Goal: Find specific page/section: Find specific page/section

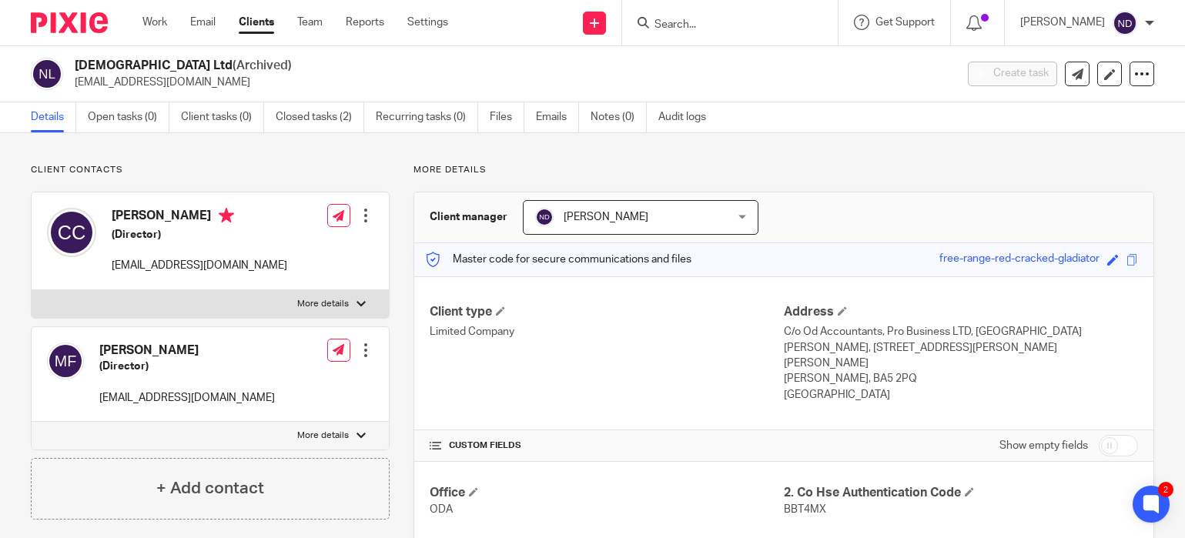
click at [719, 31] on input "Search" at bounding box center [722, 25] width 139 height 14
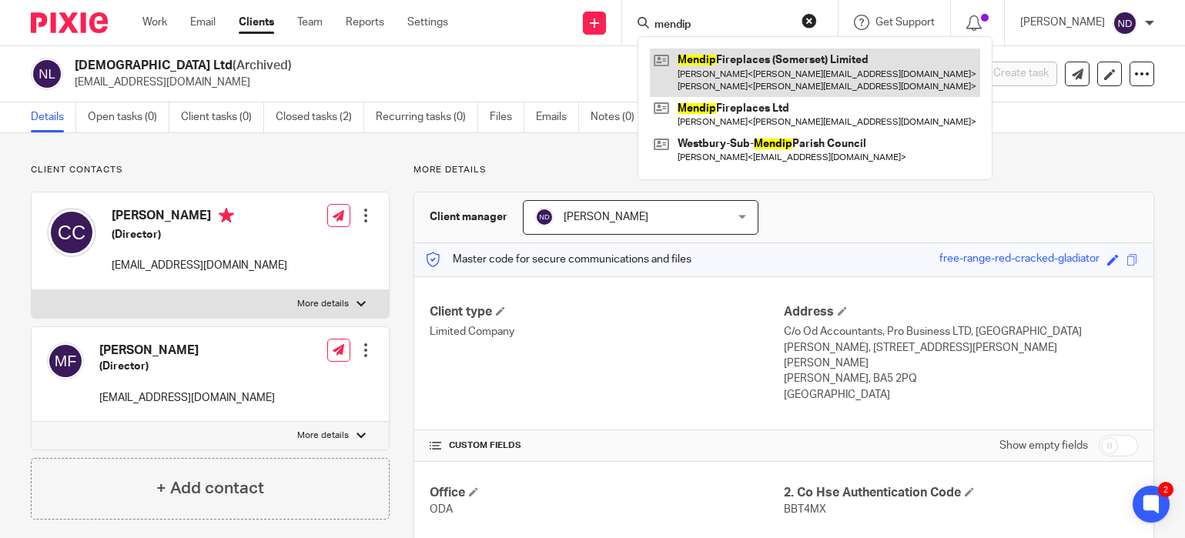
type input "mendip"
click at [729, 71] on link at bounding box center [815, 73] width 330 height 48
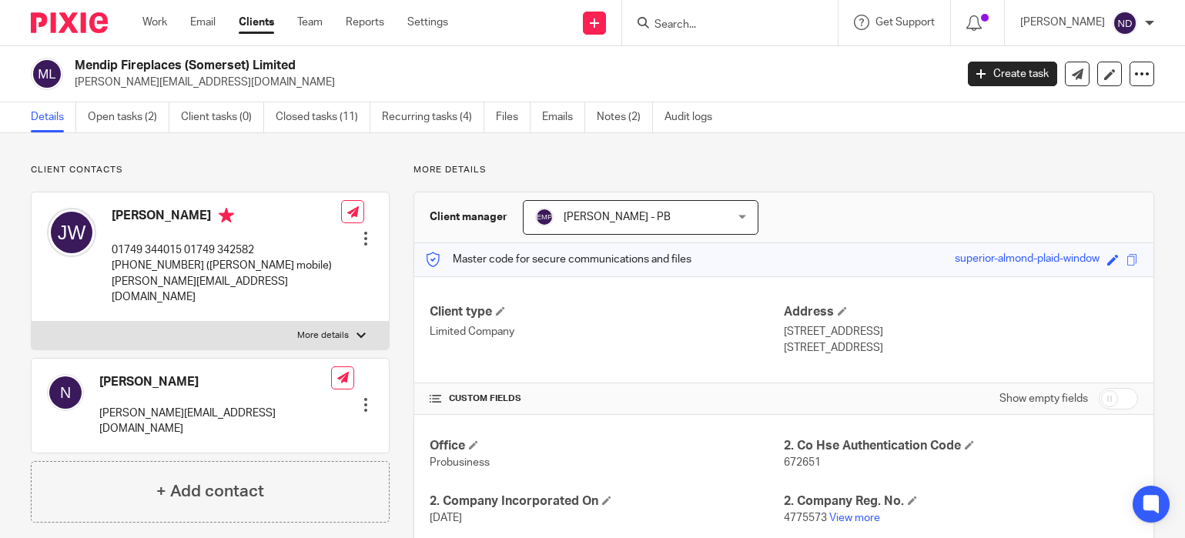
click at [692, 27] on input "Search" at bounding box center [722, 25] width 139 height 14
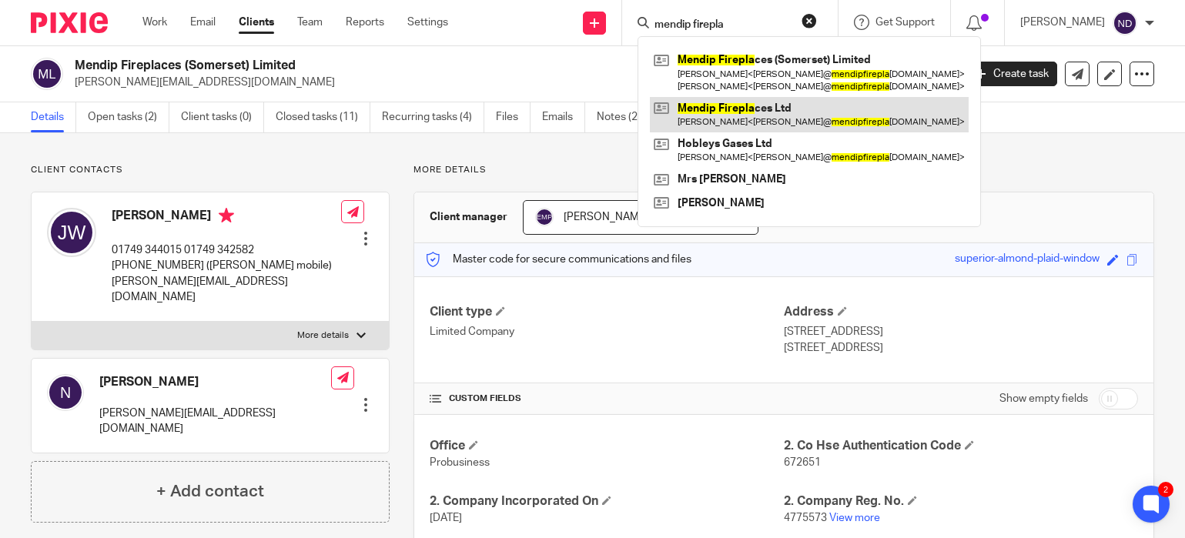
type input "mendip firepla"
click at [754, 111] on link at bounding box center [809, 114] width 319 height 35
